Goal: Task Accomplishment & Management: Use online tool/utility

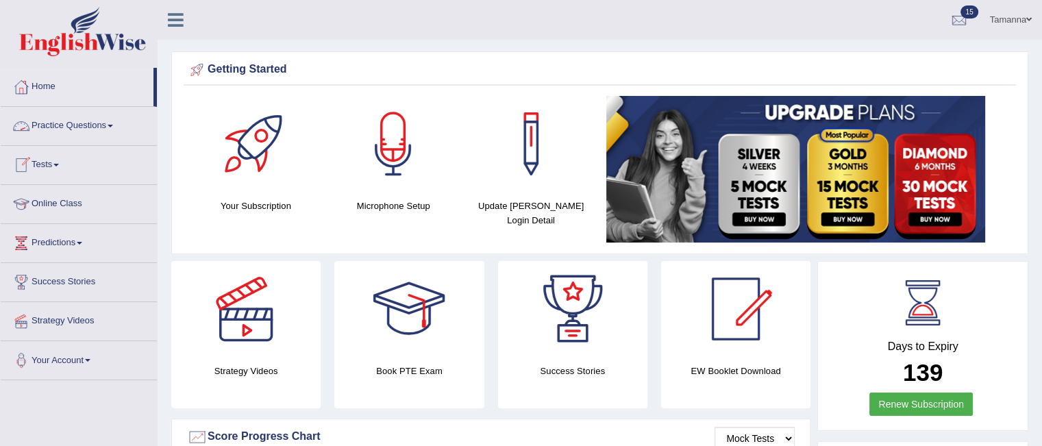
click at [114, 121] on link "Practice Questions" at bounding box center [79, 124] width 156 height 34
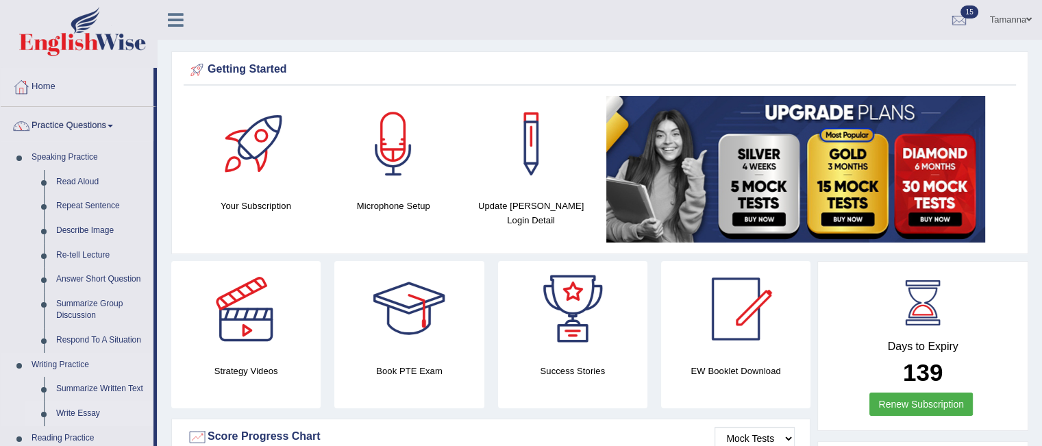
click at [85, 411] on link "Write Essay" at bounding box center [101, 413] width 103 height 25
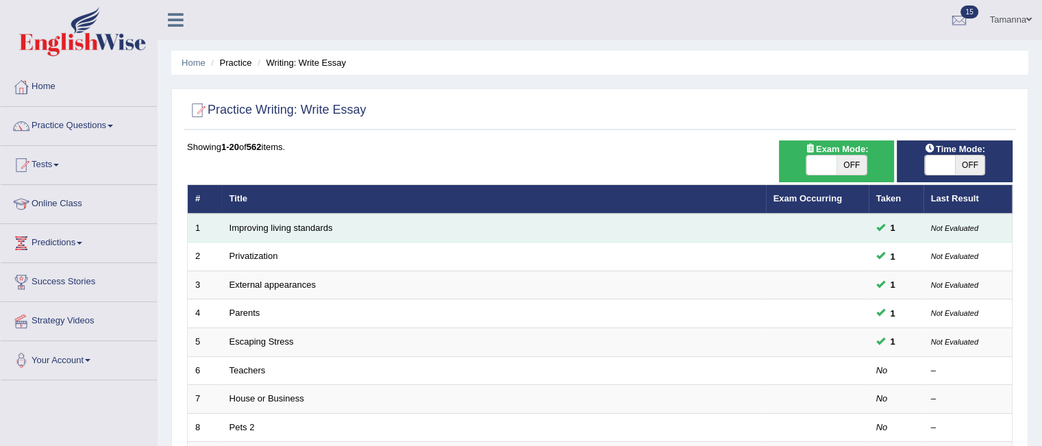
click at [299, 221] on td "Improving living standards" at bounding box center [494, 228] width 544 height 29
click at [292, 223] on link "Improving living standards" at bounding box center [280, 228] width 103 height 10
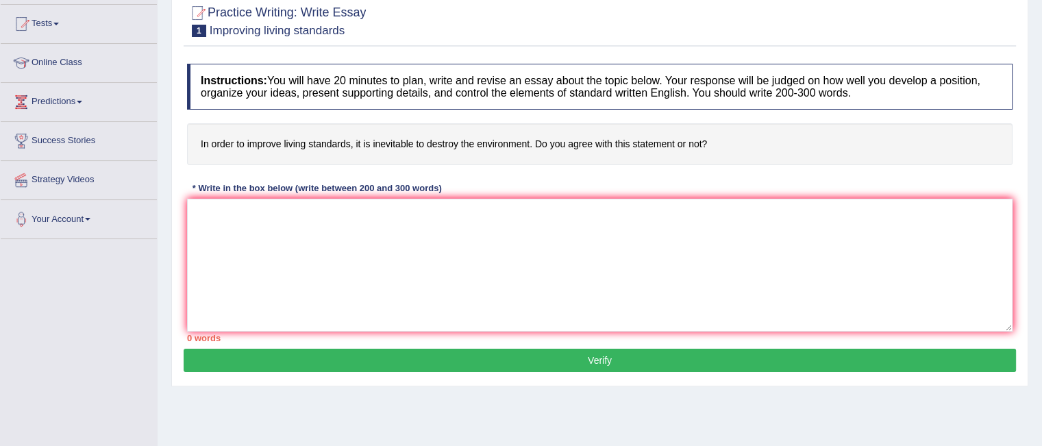
scroll to position [132, 0]
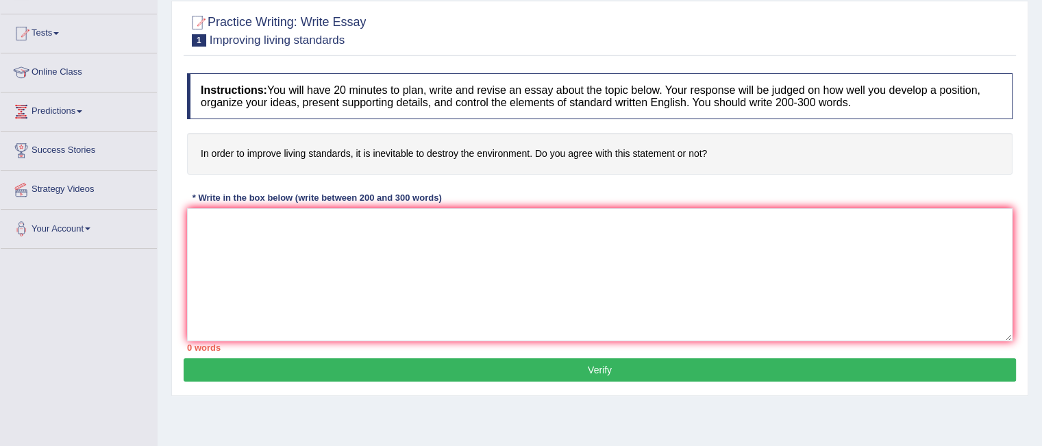
drag, startPoint x: 1049, startPoint y: 90, endPoint x: 1051, endPoint y: 167, distance: 77.4
click at [1041, 167] on html "Toggle navigation Home Practice Questions Speaking Practice Read Aloud Repeat S…" at bounding box center [521, 91] width 1042 height 446
click at [651, 371] on button "Verify" at bounding box center [600, 369] width 832 height 23
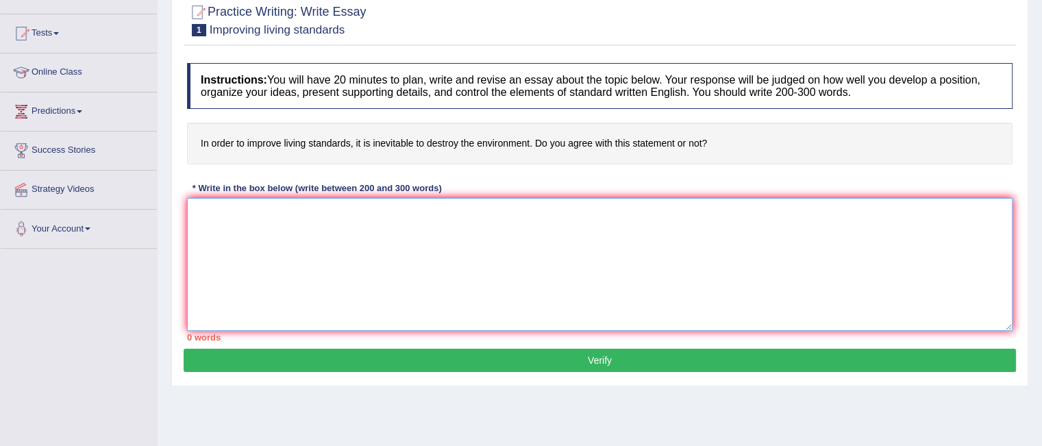
click at [570, 279] on textarea at bounding box center [599, 264] width 825 height 133
type textarea "."
click at [622, 353] on button "Verify" at bounding box center [600, 360] width 832 height 23
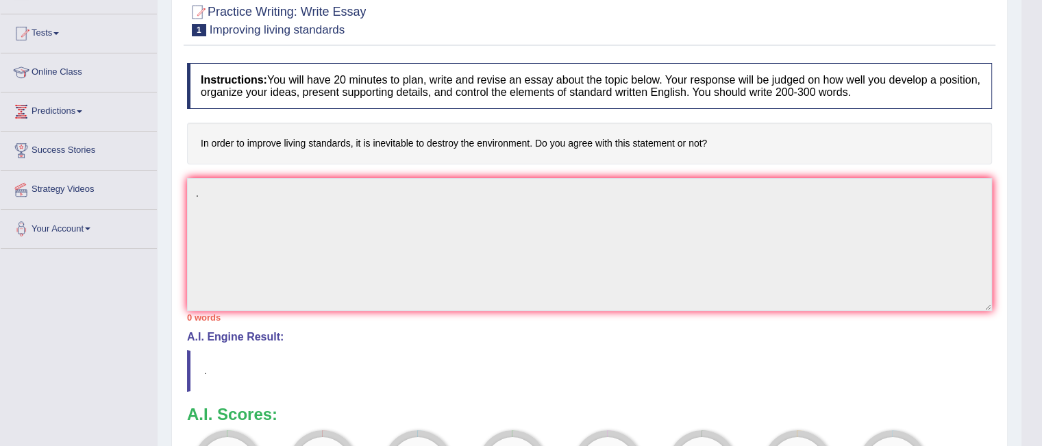
drag, startPoint x: 1042, startPoint y: 100, endPoint x: 1048, endPoint y: 125, distance: 25.4
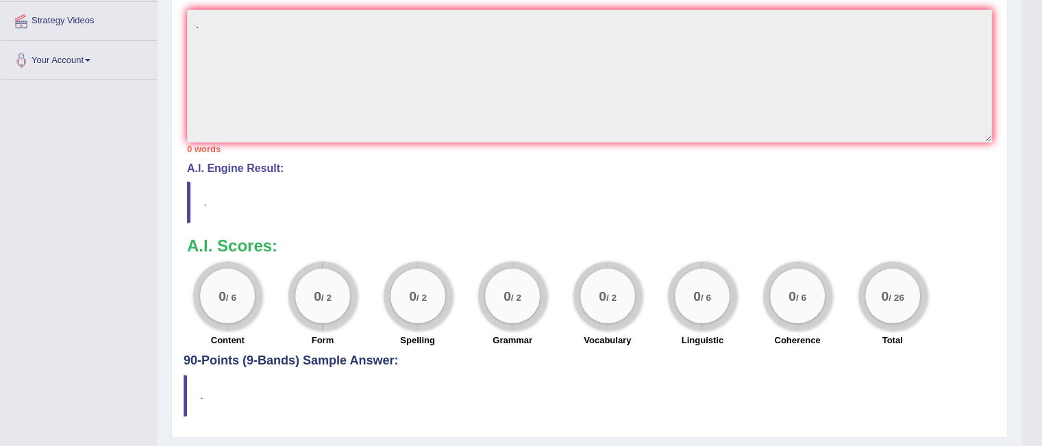
scroll to position [334, 0]
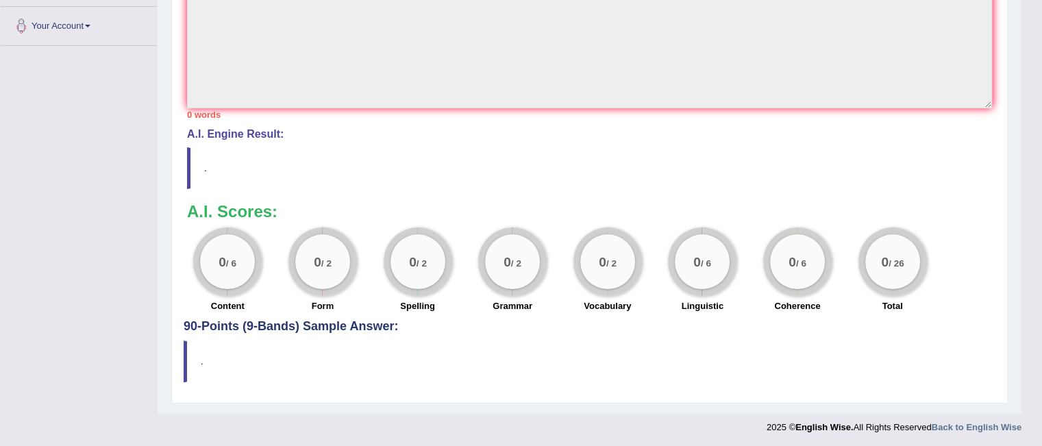
click at [186, 349] on blockquote "." at bounding box center [590, 361] width 812 height 42
click at [200, 319] on h4 "90-Points (9-Bands) Sample Answer:" at bounding box center [590, 92] width 812 height 484
drag, startPoint x: 258, startPoint y: 320, endPoint x: 384, endPoint y: 324, distance: 126.1
click at [384, 324] on h4 "90-Points (9-Bands) Sample Answer:" at bounding box center [590, 92] width 812 height 484
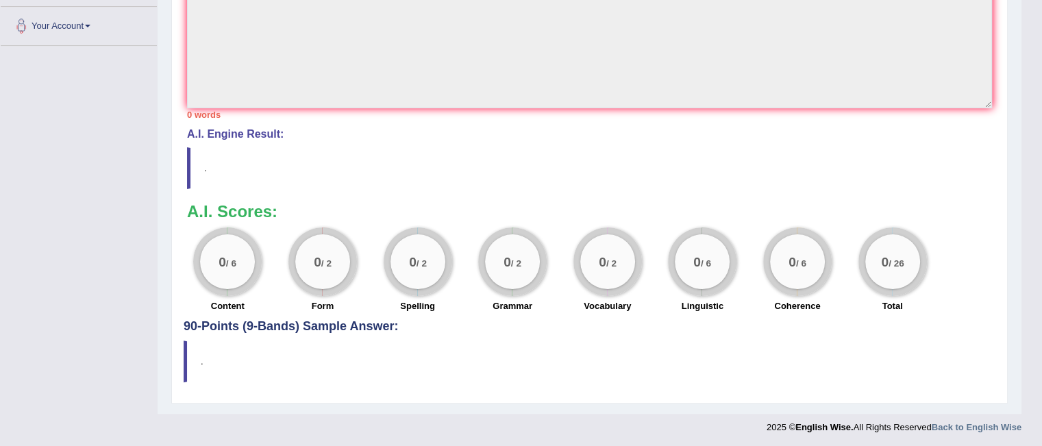
click at [384, 324] on h4 "90-Points (9-Bands) Sample Answer:" at bounding box center [590, 92] width 812 height 484
click at [185, 345] on blockquote "." at bounding box center [590, 361] width 812 height 42
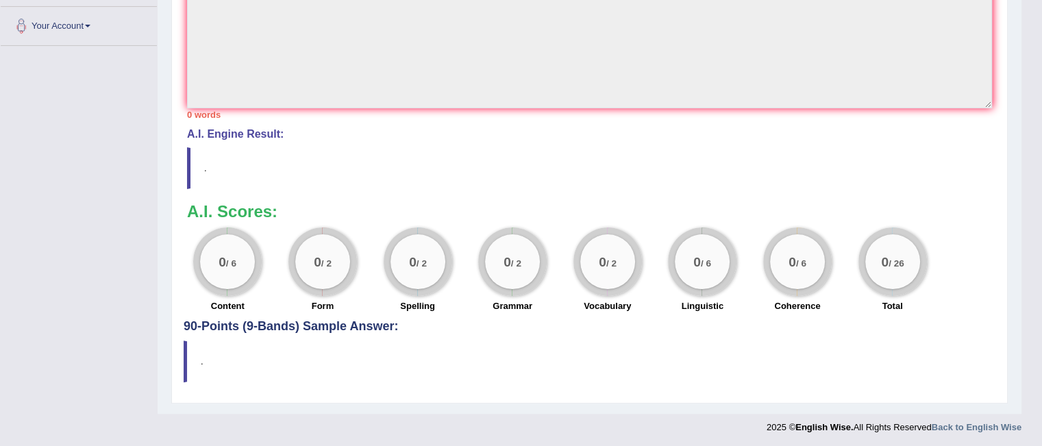
click at [185, 345] on blockquote "." at bounding box center [590, 361] width 812 height 42
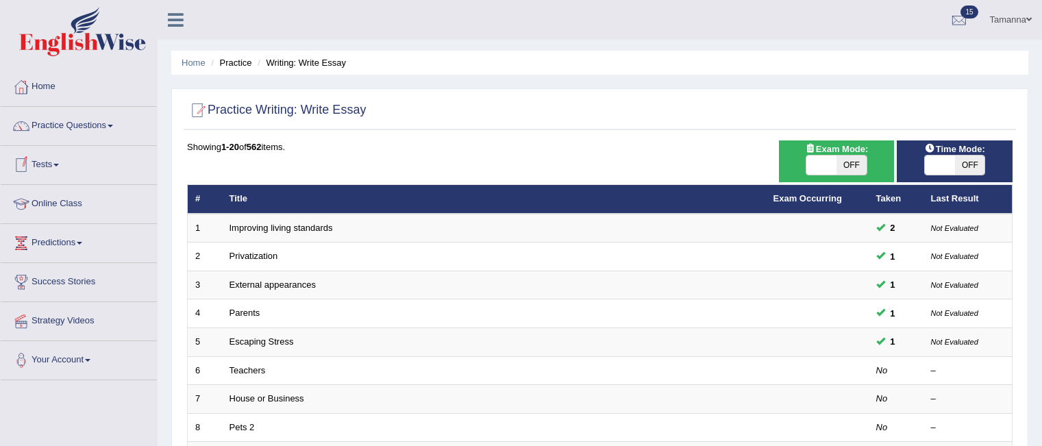
click at [263, 227] on link "Improving living standards" at bounding box center [280, 228] width 103 height 10
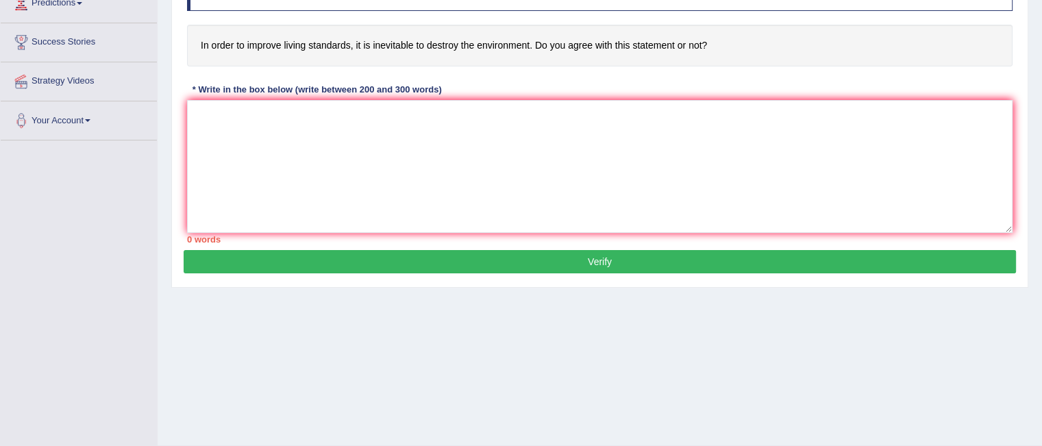
scroll to position [273, 0]
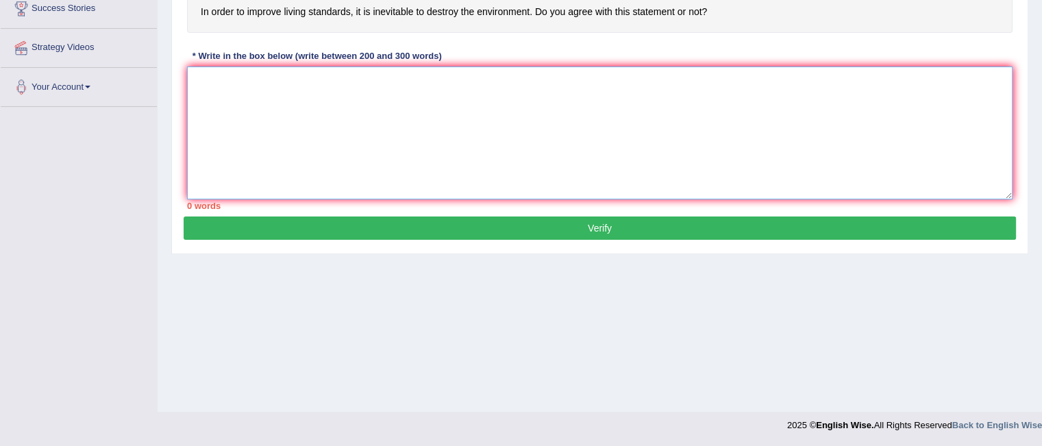
click at [923, 108] on textarea at bounding box center [599, 132] width 825 height 133
click at [1010, 194] on textarea at bounding box center [599, 132] width 825 height 133
click at [888, 155] on textarea at bounding box center [599, 132] width 825 height 133
type textarea "l"
click at [943, 231] on button "Verify" at bounding box center [600, 227] width 832 height 23
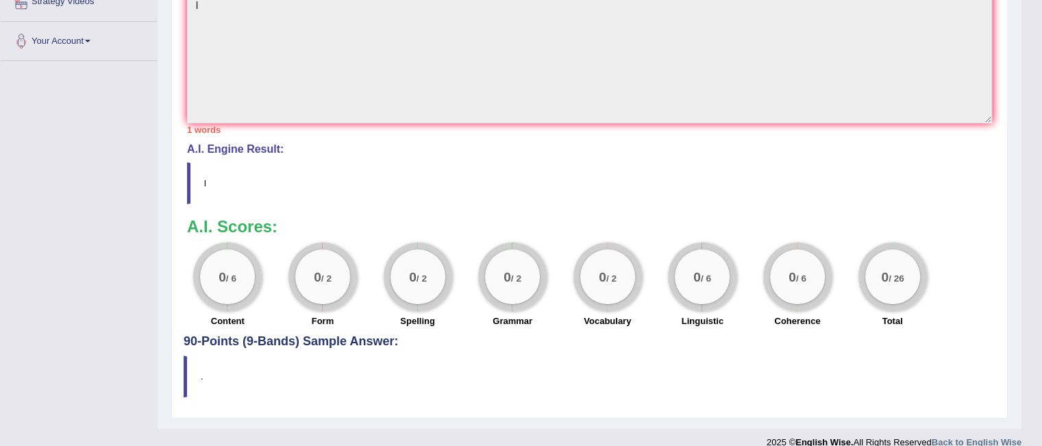
scroll to position [334, 0]
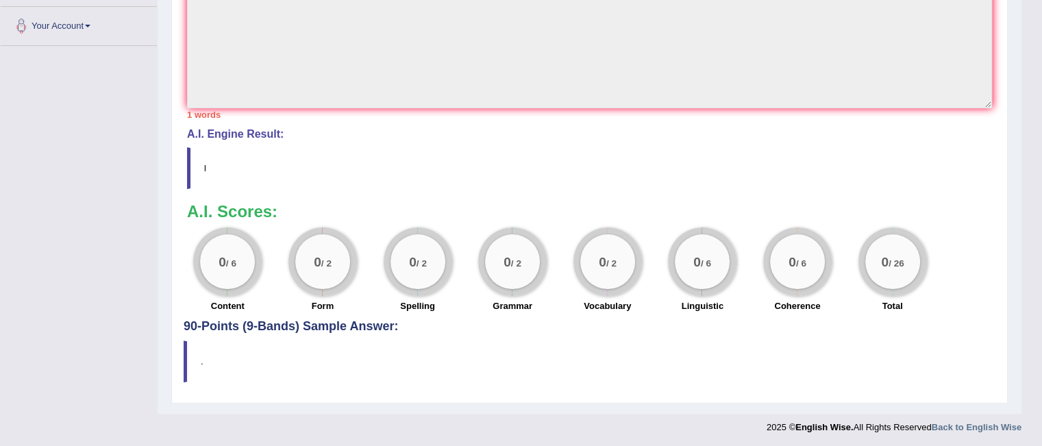
click at [346, 324] on h4 "90-Points (9-Bands) Sample Answer:" at bounding box center [590, 92] width 812 height 484
click at [299, 321] on h4 "90-Points (9-Bands) Sample Answer:" at bounding box center [590, 92] width 812 height 484
drag, startPoint x: 299, startPoint y: 321, endPoint x: 277, endPoint y: 325, distance: 22.4
click at [277, 325] on h4 "90-Points (9-Bands) Sample Answer:" at bounding box center [590, 92] width 812 height 484
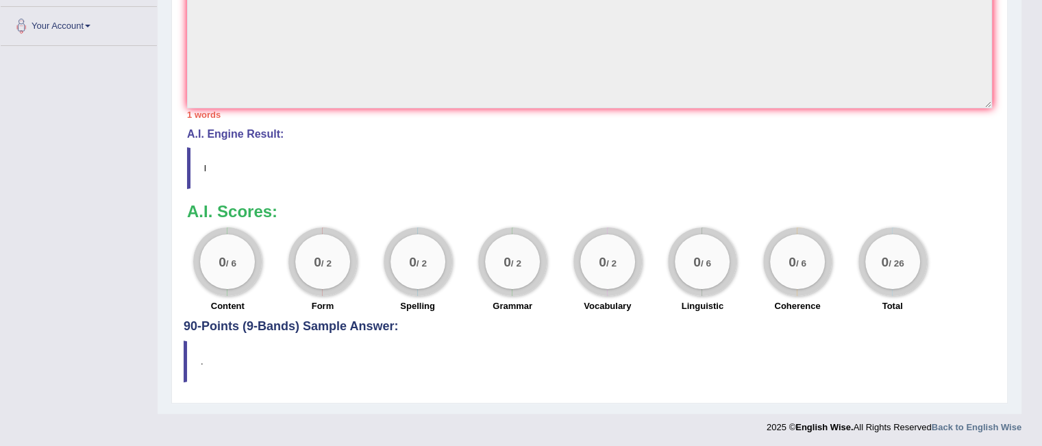
click at [277, 325] on h4 "90-Points (9-Bands) Sample Answer:" at bounding box center [590, 92] width 812 height 484
click at [194, 321] on h4 "90-Points (9-Bands) Sample Answer:" at bounding box center [590, 92] width 812 height 484
drag, startPoint x: 194, startPoint y: 321, endPoint x: 203, endPoint y: 110, distance: 210.5
click at [203, 110] on div "Practice Writing: Write Essay 1 Improving living standards Instructions: You wi…" at bounding box center [589, 96] width 836 height 616
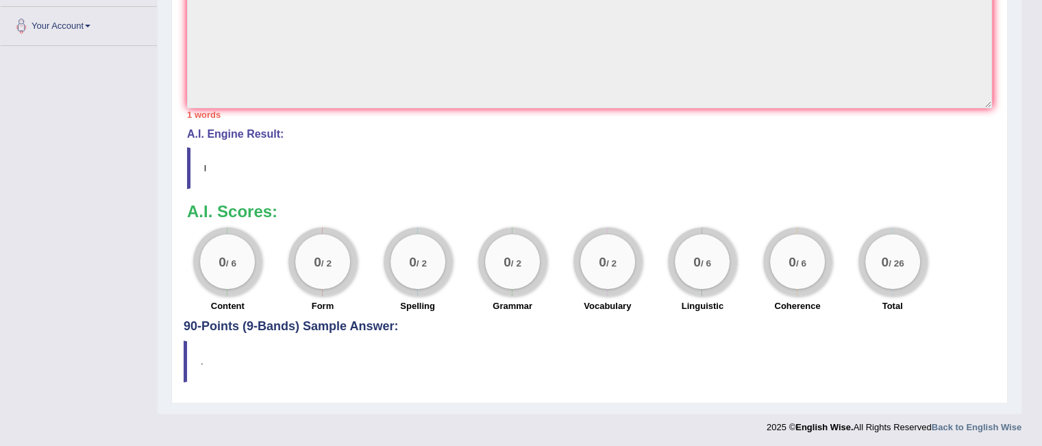
click at [203, 110] on div "1 words" at bounding box center [589, 114] width 805 height 13
click at [195, 129] on h4 "A.I. Engine Result:" at bounding box center [589, 134] width 805 height 12
drag, startPoint x: 195, startPoint y: 129, endPoint x: 189, endPoint y: 155, distance: 26.6
click at [189, 155] on div "A.I. Engine Result: l" at bounding box center [589, 158] width 805 height 61
click at [189, 155] on blockquote "l" at bounding box center [589, 168] width 805 height 42
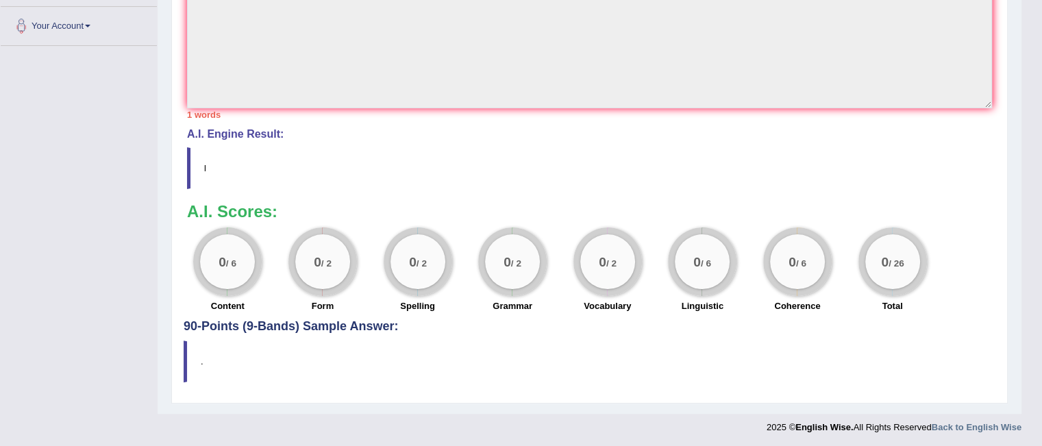
drag, startPoint x: 189, startPoint y: 155, endPoint x: 195, endPoint y: 320, distance: 165.2
click at [195, 320] on div "Practice Writing: Write Essay 1 Improving living standards Instructions: You wi…" at bounding box center [589, 96] width 836 height 616
click at [195, 320] on h4 "90-Points (9-Bands) Sample Answer:" at bounding box center [590, 92] width 812 height 484
click at [990, 191] on div "Instructions: You will have 20 minutes to plan, write and revise an essay about…" at bounding box center [590, 86] width 812 height 466
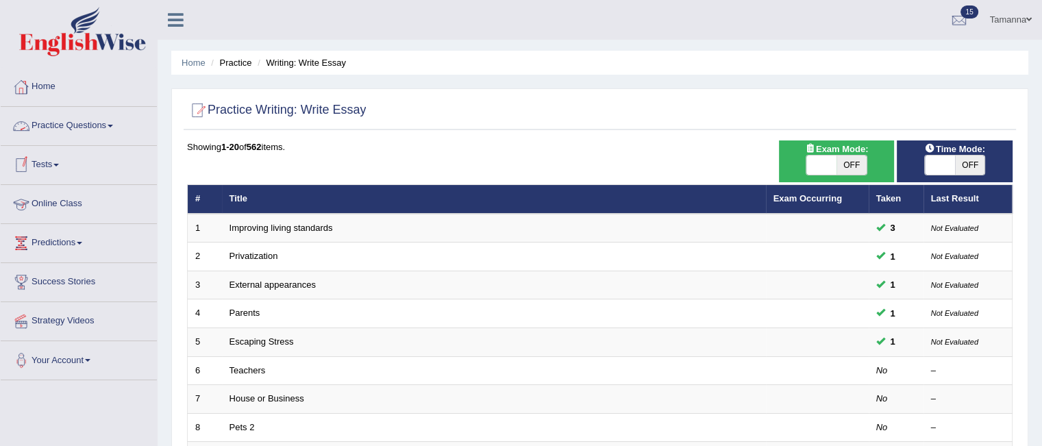
click at [113, 126] on span at bounding box center [110, 126] width 5 height 3
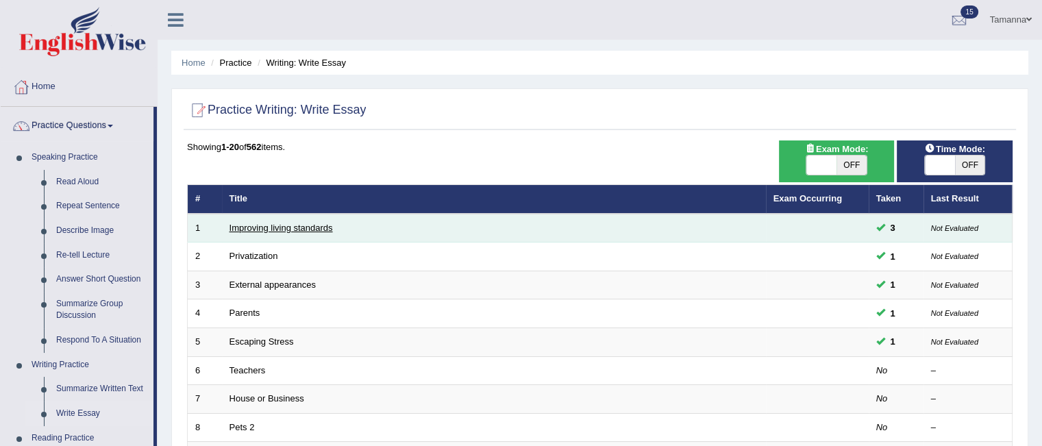
click at [251, 230] on link "Improving living standards" at bounding box center [280, 228] width 103 height 10
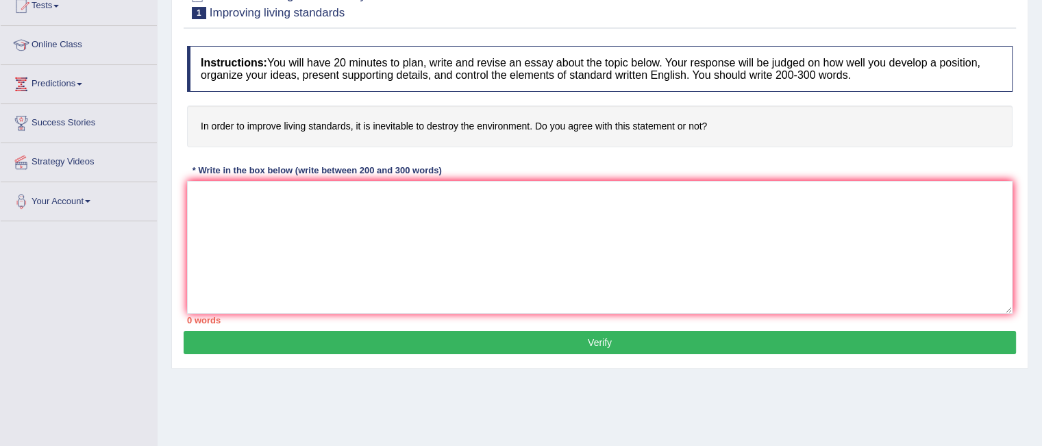
scroll to position [161, 0]
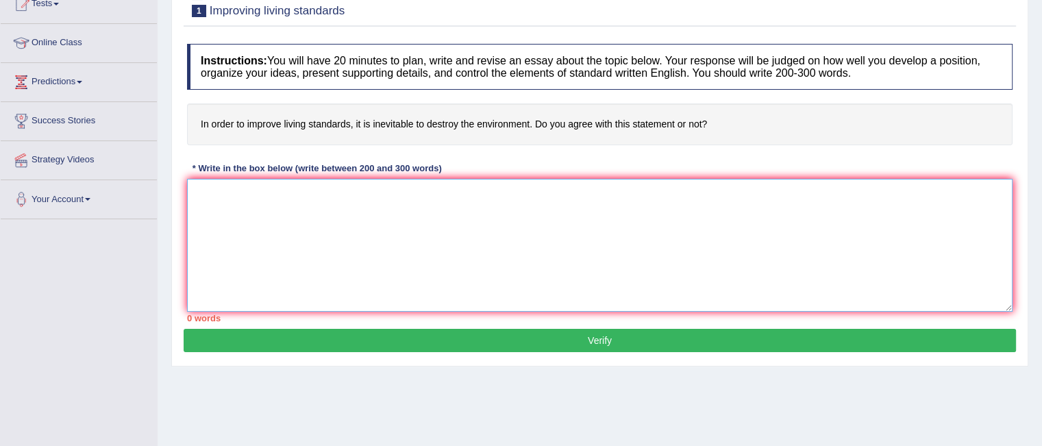
click at [528, 229] on textarea at bounding box center [599, 245] width 825 height 133
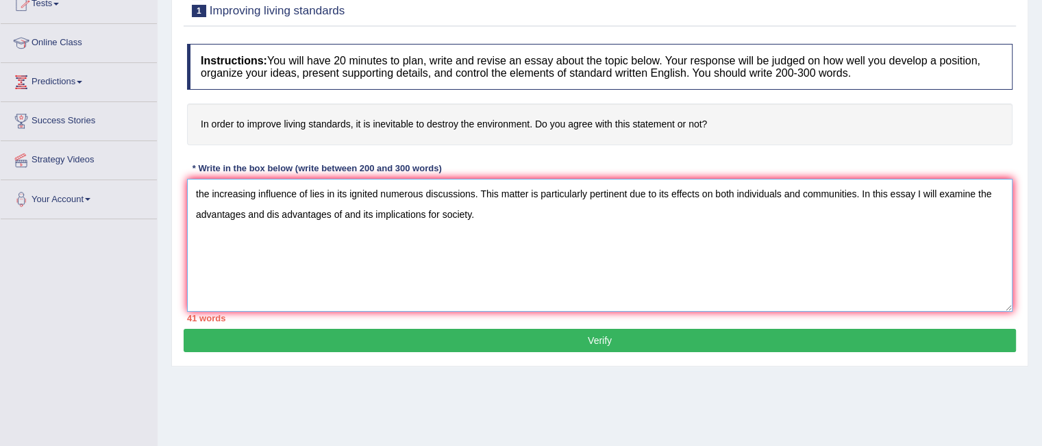
click at [199, 188] on textarea "the increasing influence of lies in its ignited numerous discussions. This matt…" at bounding box center [599, 245] width 825 height 133
click at [342, 215] on textarea "The increasing influence of lies in its ignited numerous discussions. This matt…" at bounding box center [599, 245] width 825 height 133
click at [309, 190] on textarea "The increasing influence of lies in its ignited numerous discussions. This matt…" at bounding box center [599, 245] width 825 height 133
click at [535, 212] on textarea "The increasing influence of destroying the environment for living lies in its i…" at bounding box center [599, 245] width 825 height 133
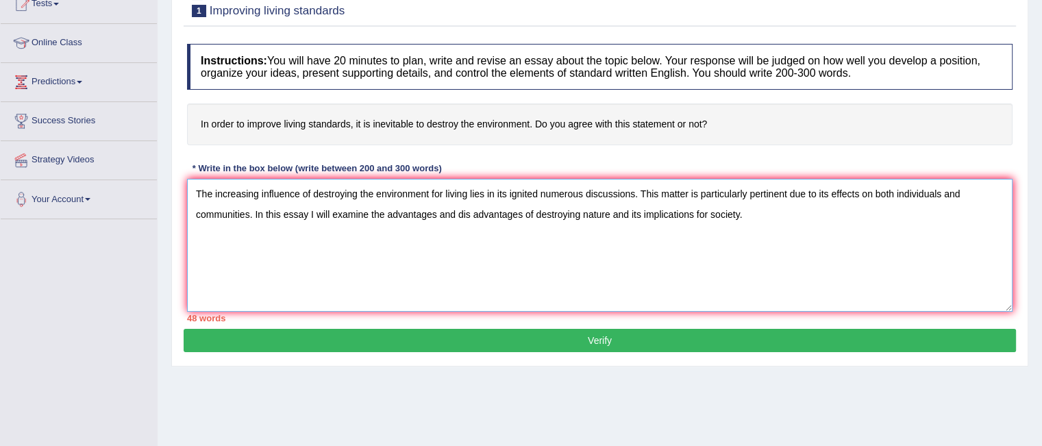
click at [745, 220] on textarea "The increasing influence of destroying the environment for living lies in its i…" at bounding box center [599, 245] width 825 height 133
click at [505, 192] on textarea "The increasing influence of destroying the environment for living lies in its i…" at bounding box center [599, 245] width 825 height 133
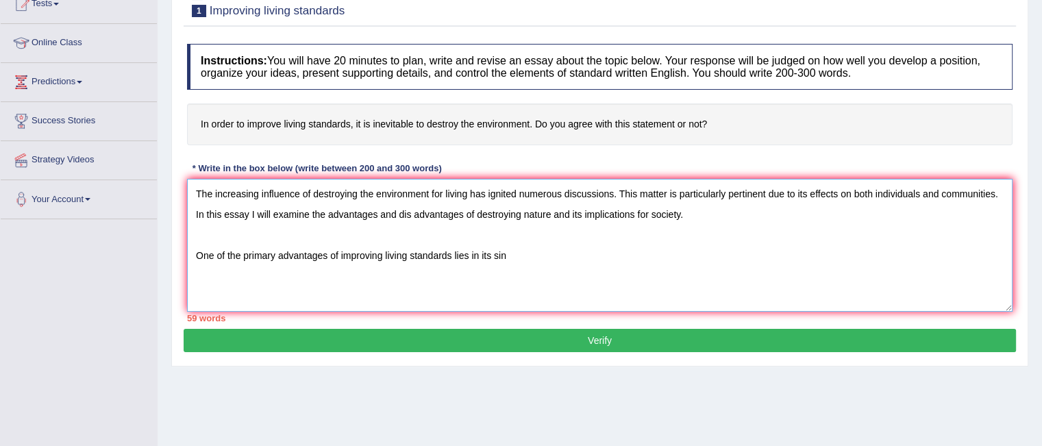
click at [583, 213] on textarea "The increasing influence of destroying the environment for living has ignited n…" at bounding box center [599, 245] width 825 height 133
click at [578, 212] on textarea "The increasing influence of destroying the environment for living has ignited n…" at bounding box center [599, 245] width 825 height 133
click at [581, 212] on textarea "The increasing influence of destroying the environment for living has ignited n…" at bounding box center [599, 245] width 825 height 133
click at [510, 257] on textarea "The increasing influence of destroying the environment for living has ignited n…" at bounding box center [599, 245] width 825 height 133
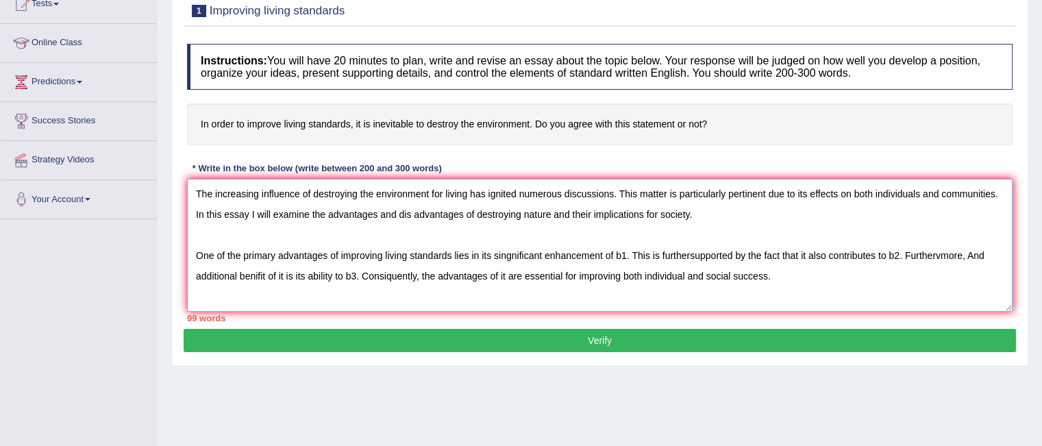
click at [939, 253] on textarea "The increasing influence of destroying the environment for living has ignited n…" at bounding box center [599, 245] width 825 height 133
click at [984, 255] on textarea "The increasing influence of destroying the environment for living has ignited n…" at bounding box center [599, 245] width 825 height 133
click at [797, 294] on textarea "The increasing influence of destroying the environment for living has ignited n…" at bounding box center [599, 245] width 825 height 133
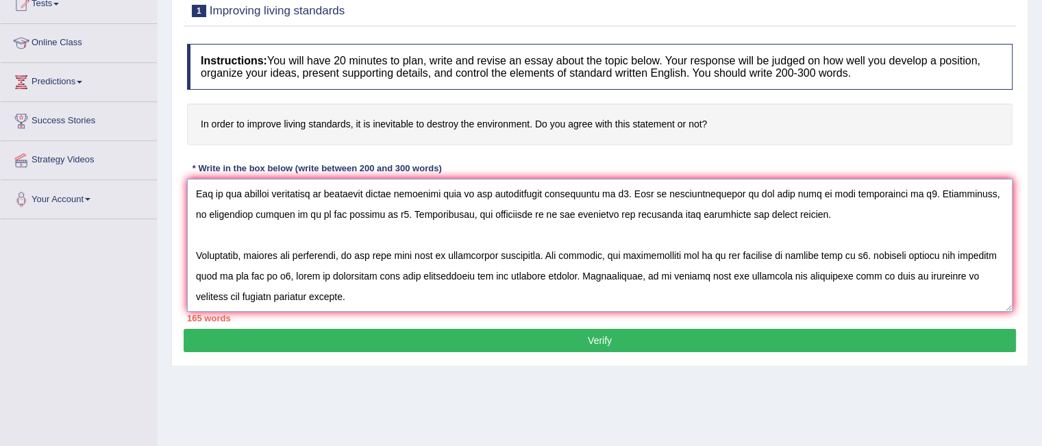
scroll to position [93, 0]
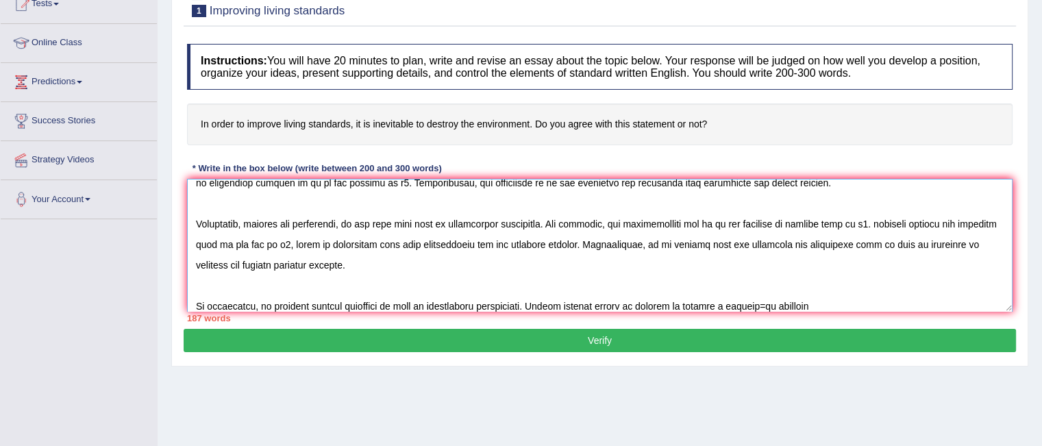
click at [752, 301] on textarea at bounding box center [599, 245] width 825 height 133
click at [816, 298] on textarea at bounding box center [599, 245] width 825 height 133
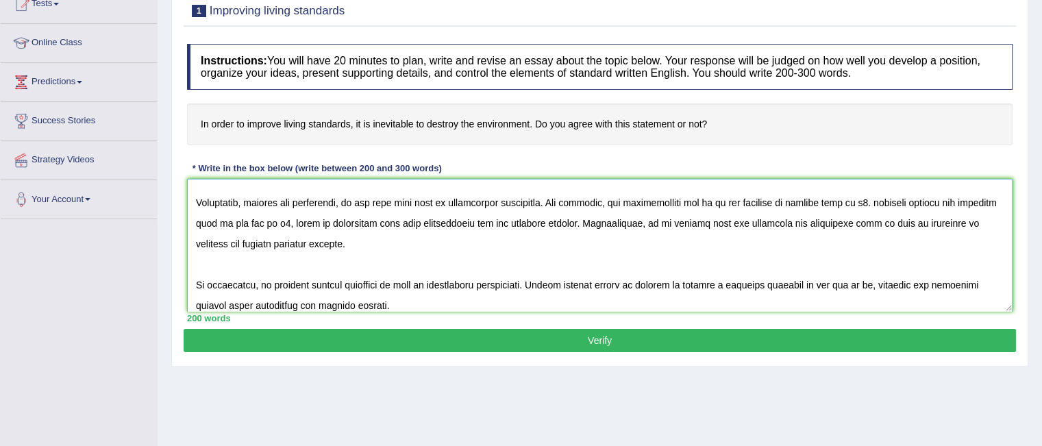
click at [486, 282] on textarea at bounding box center [599, 245] width 825 height 133
click at [657, 280] on textarea at bounding box center [599, 245] width 825 height 133
click at [886, 280] on textarea at bounding box center [599, 245] width 825 height 133
click at [969, 275] on textarea at bounding box center [599, 245] width 825 height 133
click at [618, 284] on textarea at bounding box center [599, 245] width 825 height 133
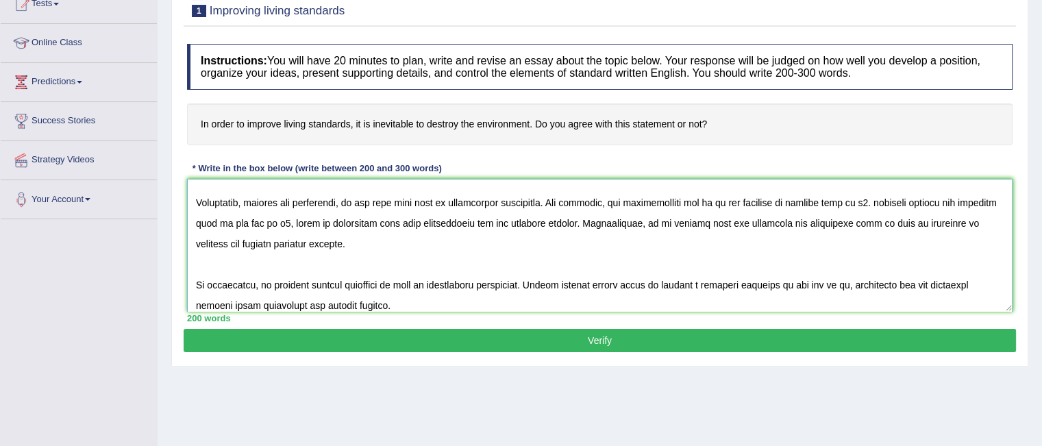
click at [913, 279] on textarea at bounding box center [599, 245] width 825 height 133
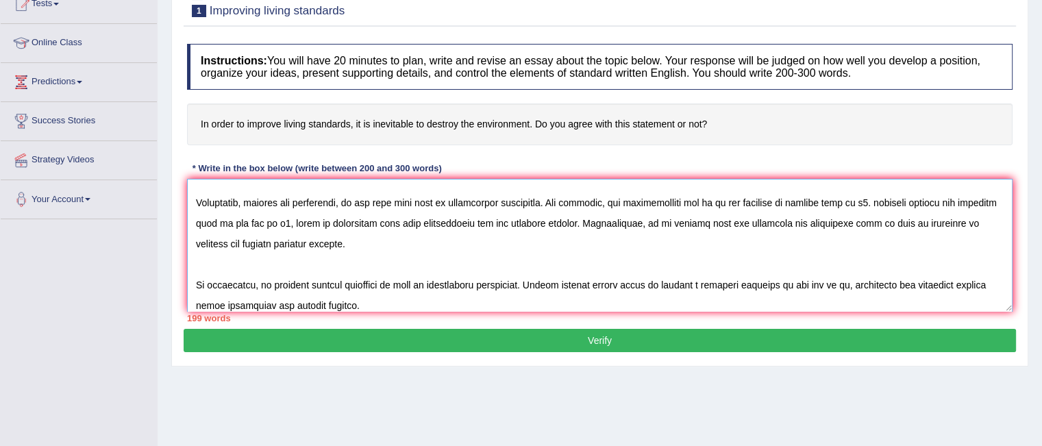
click at [940, 282] on textarea at bounding box center [599, 245] width 825 height 133
click at [284, 303] on textarea at bounding box center [599, 245] width 825 height 133
click at [295, 303] on textarea at bounding box center [599, 245] width 825 height 133
click at [833, 281] on textarea at bounding box center [599, 245] width 825 height 133
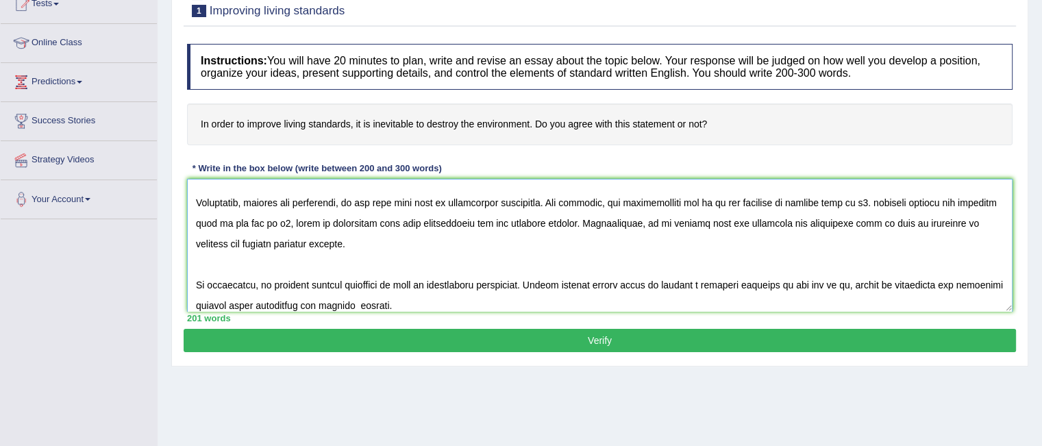
click at [221, 301] on textarea at bounding box center [599, 245] width 825 height 133
click at [399, 308] on textarea at bounding box center [599, 245] width 825 height 133
type textarea "The increasing influence of destroying the environment for living has ignited n…"
click at [463, 339] on button "Verify" at bounding box center [600, 340] width 832 height 23
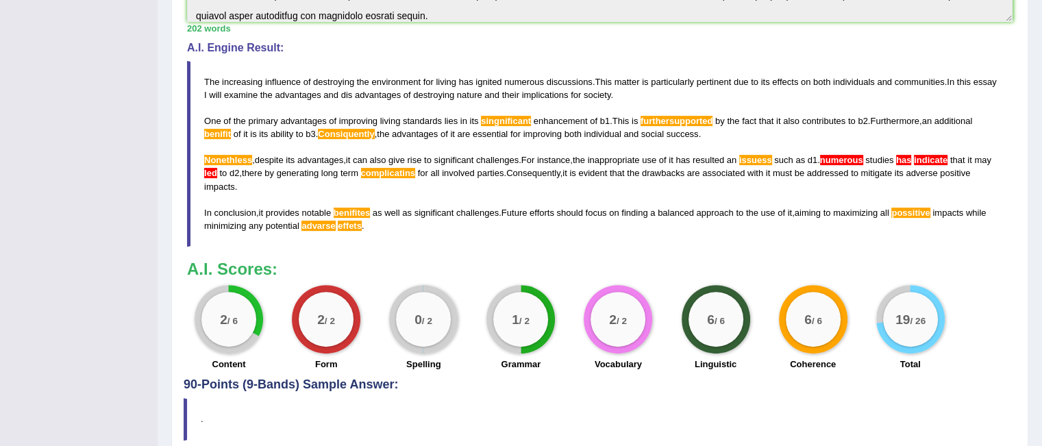
scroll to position [423, 0]
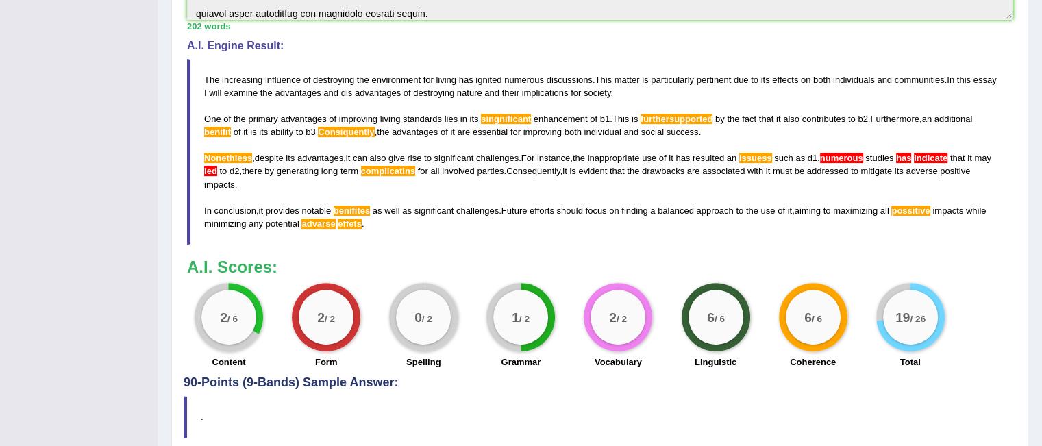
click at [680, 120] on span "furthersupported" at bounding box center [676, 119] width 72 height 10
click at [500, 117] on span "singnificant" at bounding box center [506, 119] width 50 height 10
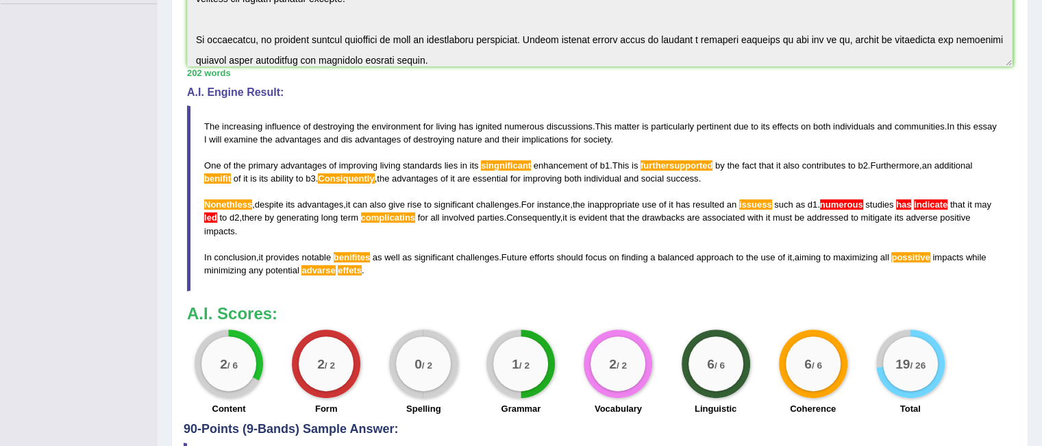
scroll to position [384, 0]
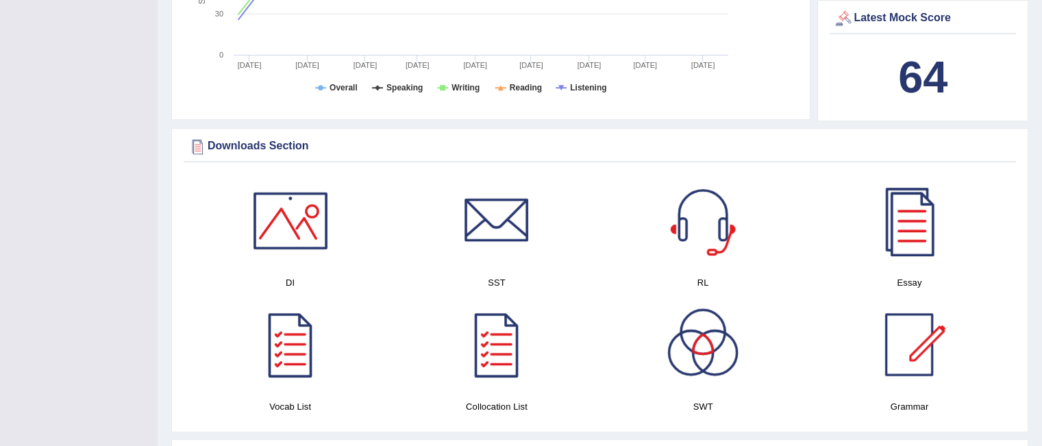
scroll to position [672, 0]
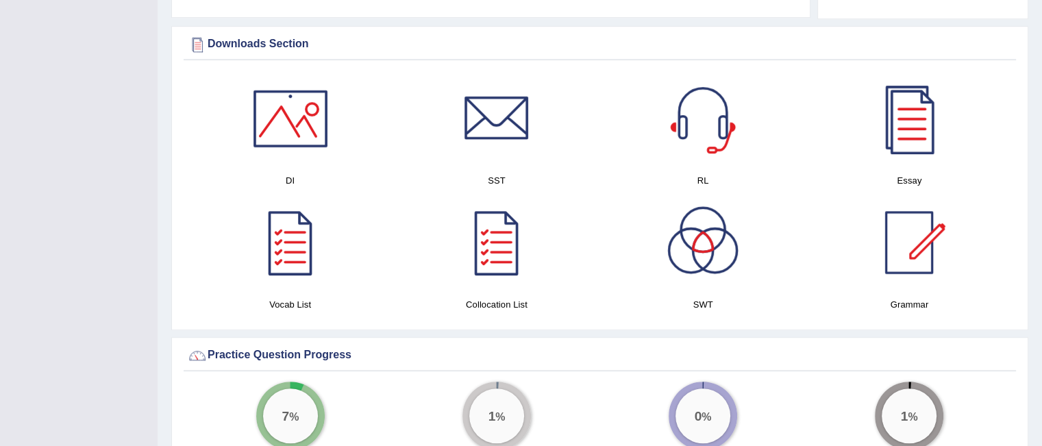
drag, startPoint x: 1043, startPoint y: 38, endPoint x: 1051, endPoint y: 158, distance: 120.1
click at [897, 127] on div at bounding box center [909, 119] width 96 height 96
